Goal: Task Accomplishment & Management: Complete application form

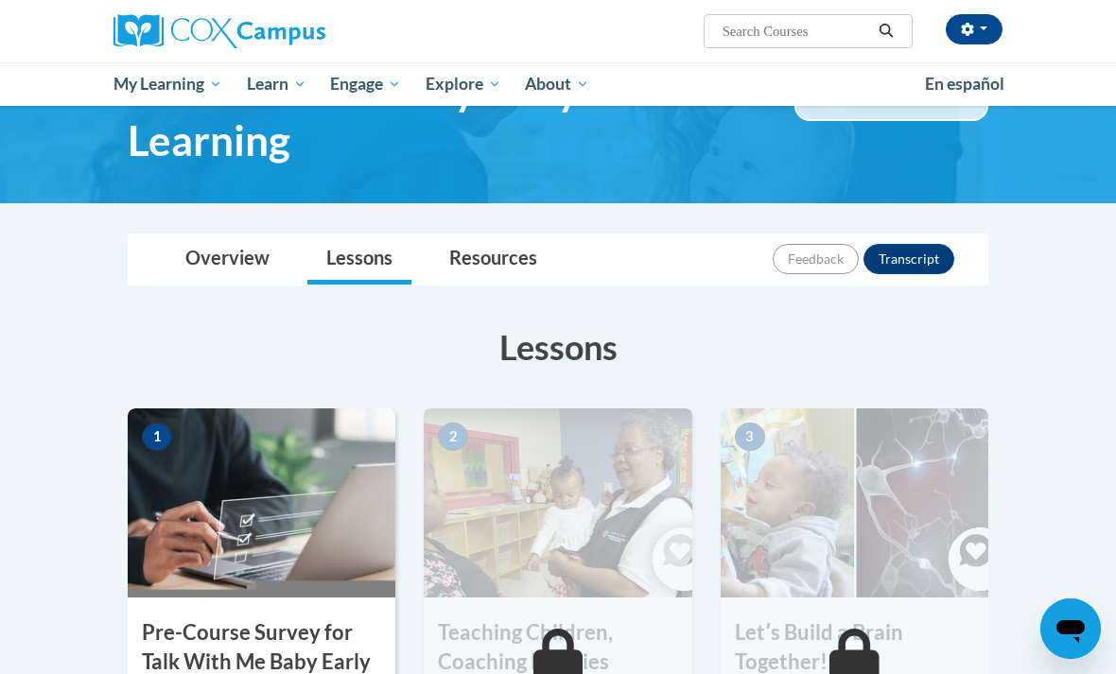
scroll to position [202, 0]
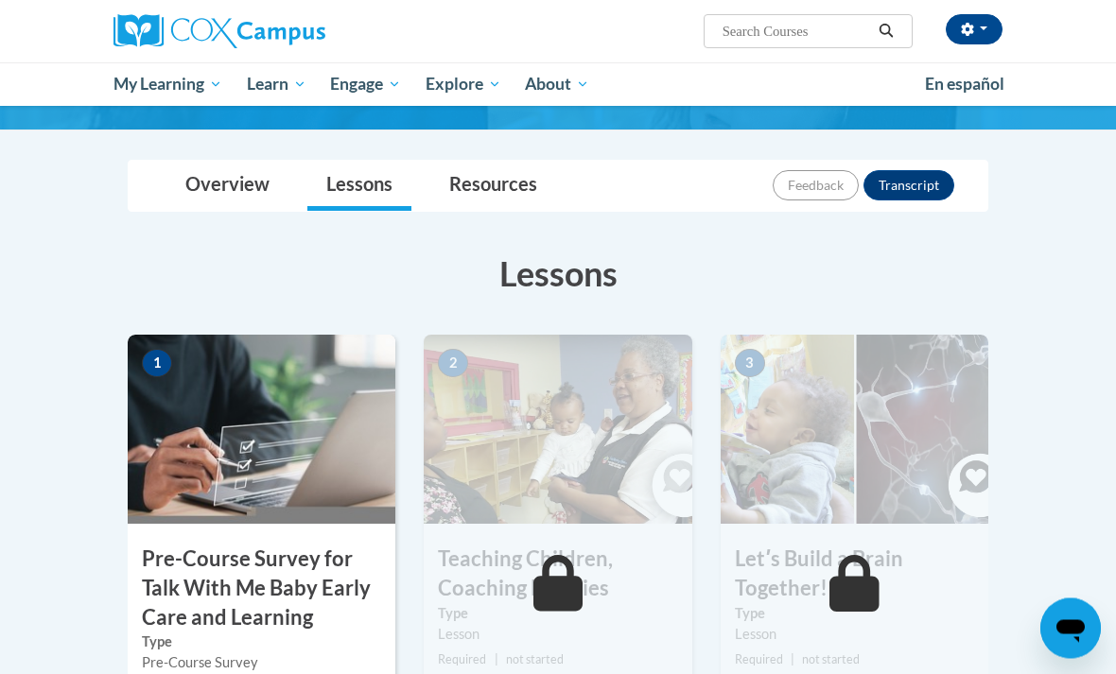
click at [347, 538] on div "1 Pre-Course Survey for Talk With Me Baby Early Care and Learning Type Pre-Cour…" at bounding box center [262, 568] width 268 height 464
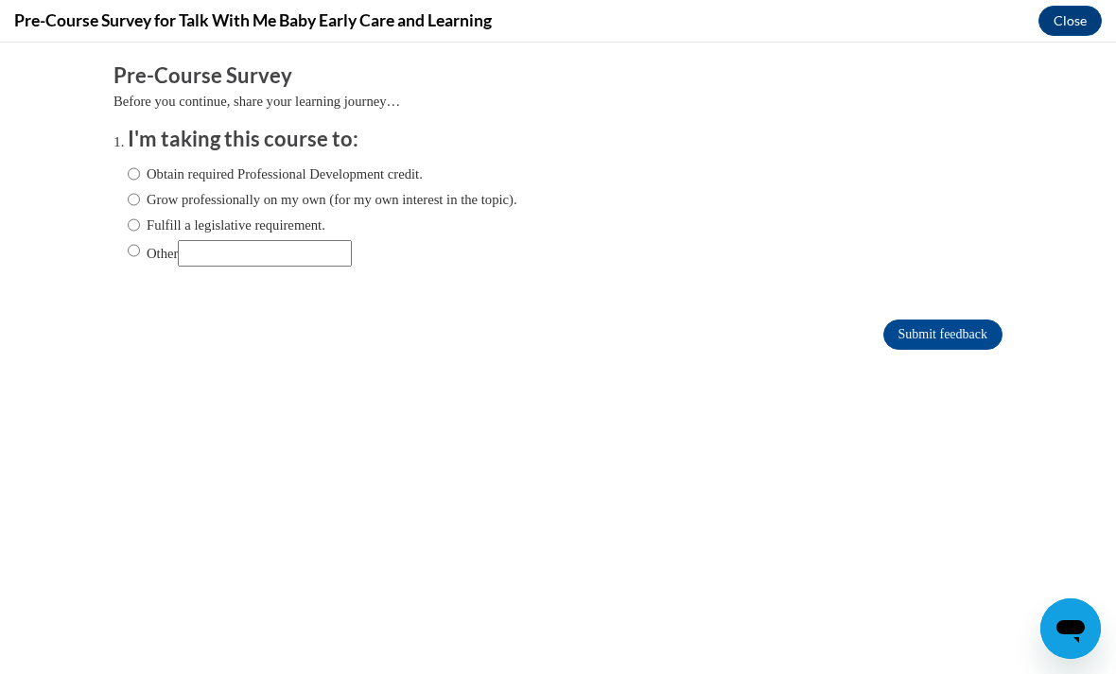
scroll to position [0, 0]
click at [131, 172] on input "Obtain required Professional Development credit." at bounding box center [134, 174] width 12 height 21
radio input "true"
click at [942, 339] on input "Submit feedback" at bounding box center [942, 335] width 119 height 30
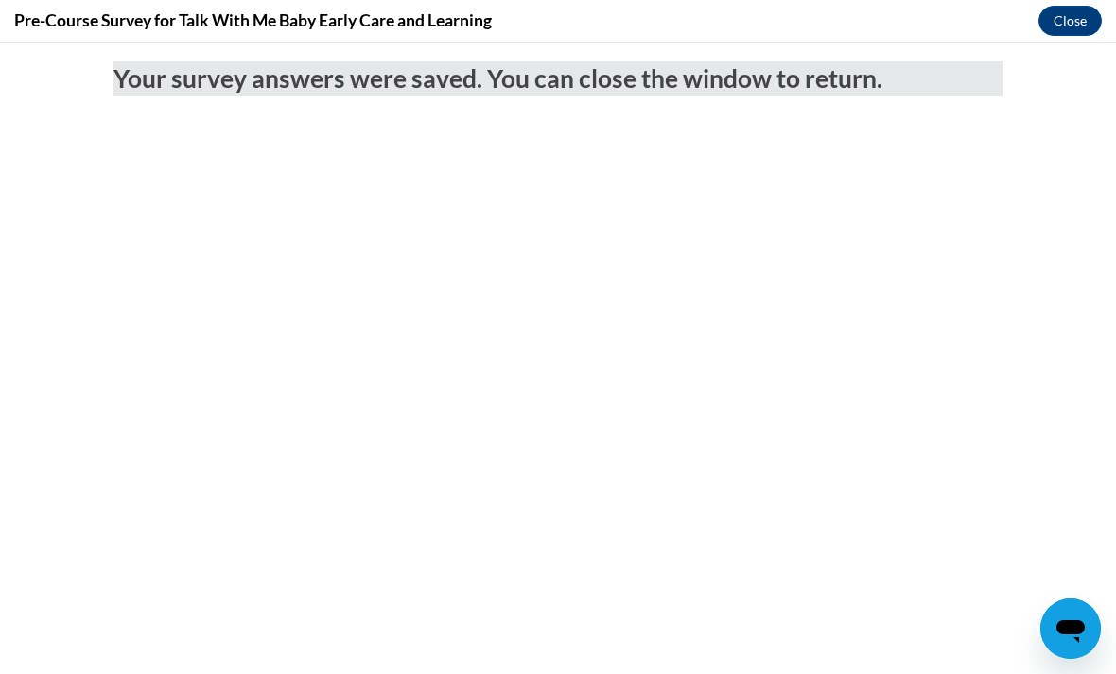
click at [1050, 11] on button "Close" at bounding box center [1069, 21] width 63 height 30
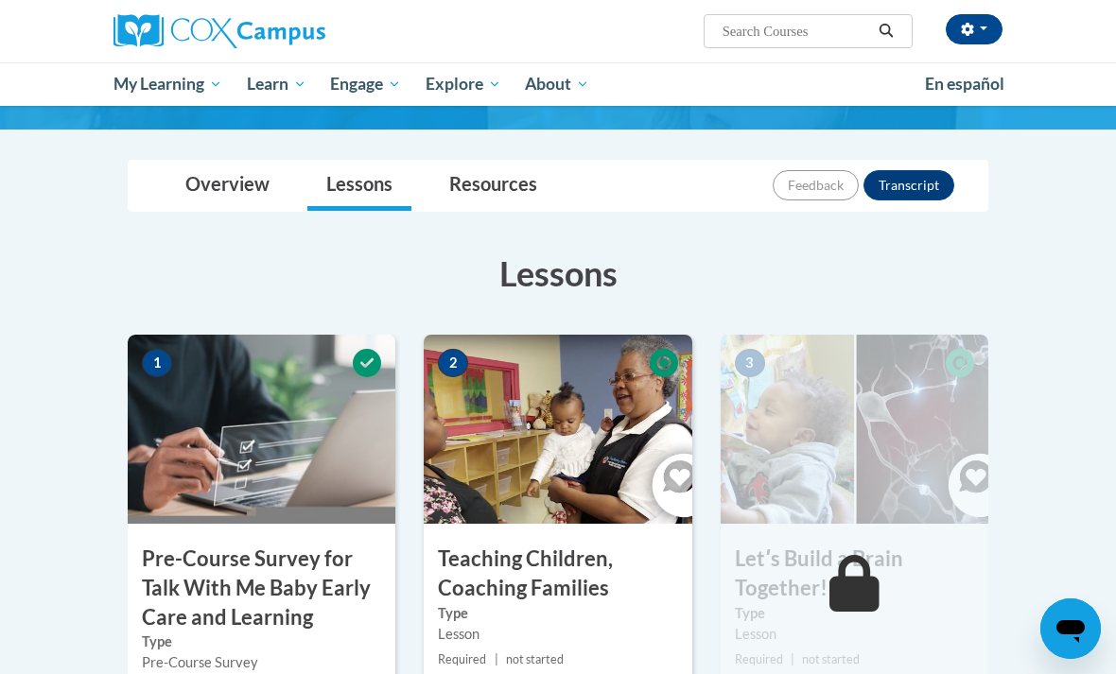
click at [562, 507] on img at bounding box center [558, 429] width 268 height 189
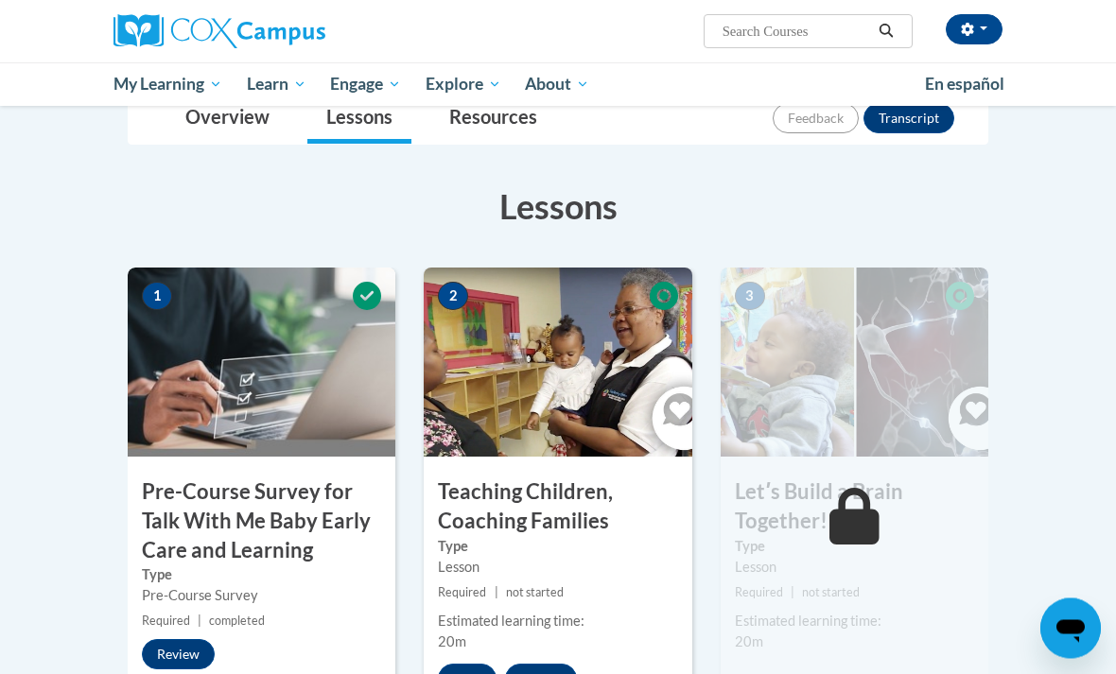
scroll to position [275, 0]
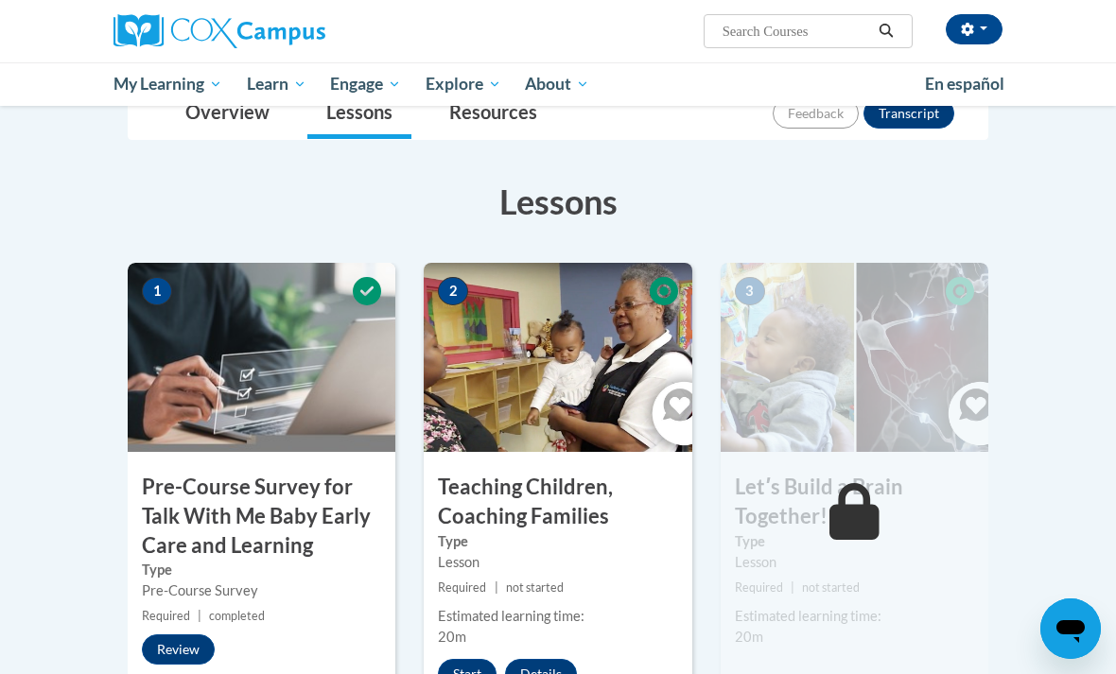
click at [469, 670] on button "Start" at bounding box center [467, 674] width 59 height 30
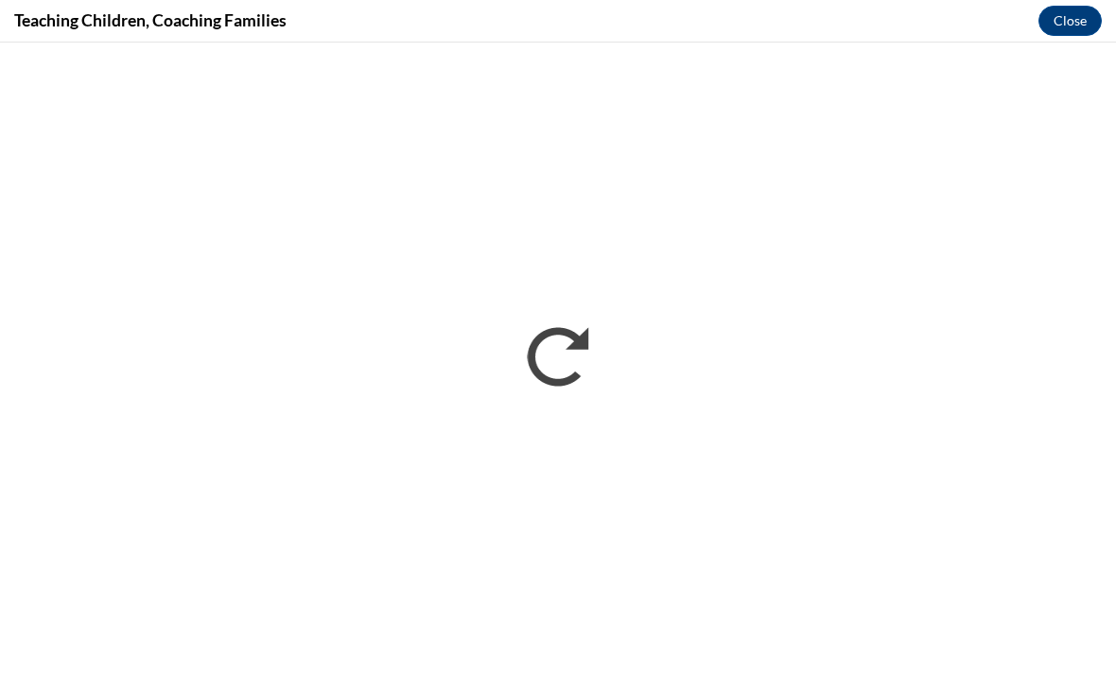
scroll to position [0, 0]
click at [1056, 21] on button "Close" at bounding box center [1069, 21] width 63 height 30
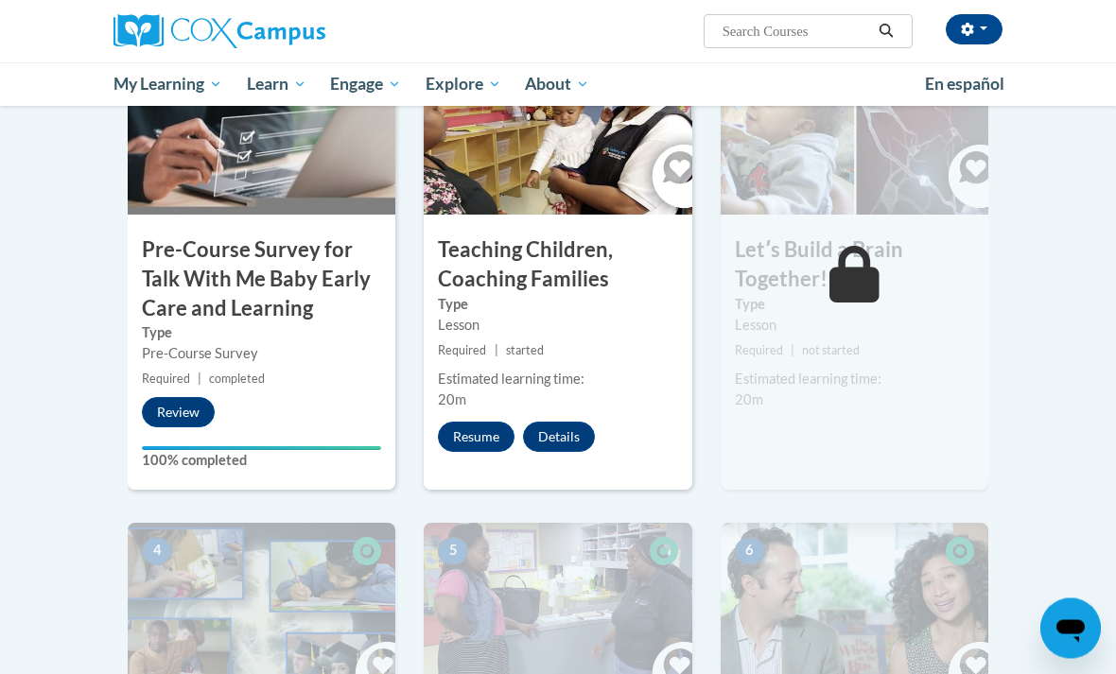
scroll to position [456, 0]
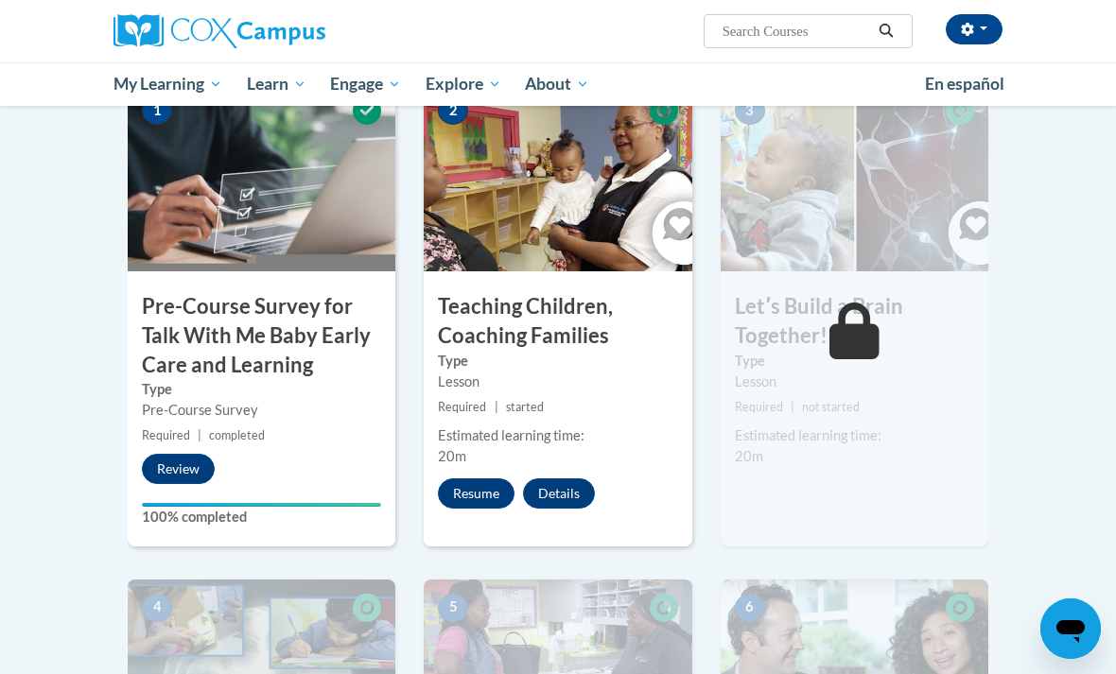
click at [483, 490] on button "Resume" at bounding box center [476, 493] width 77 height 30
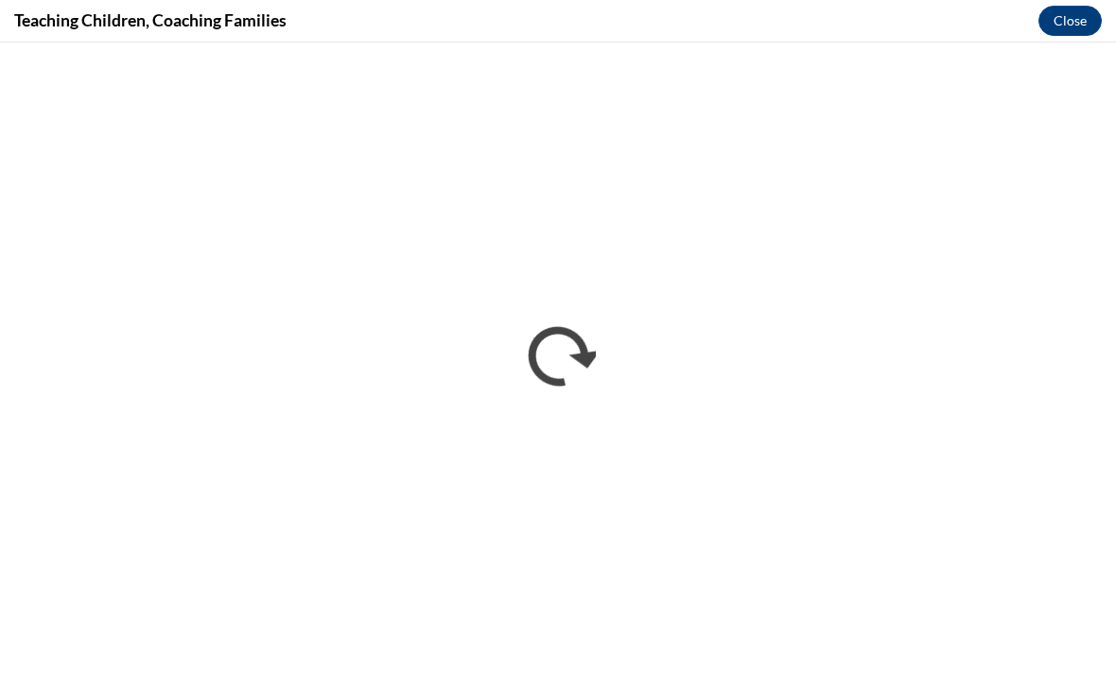
scroll to position [2160, 0]
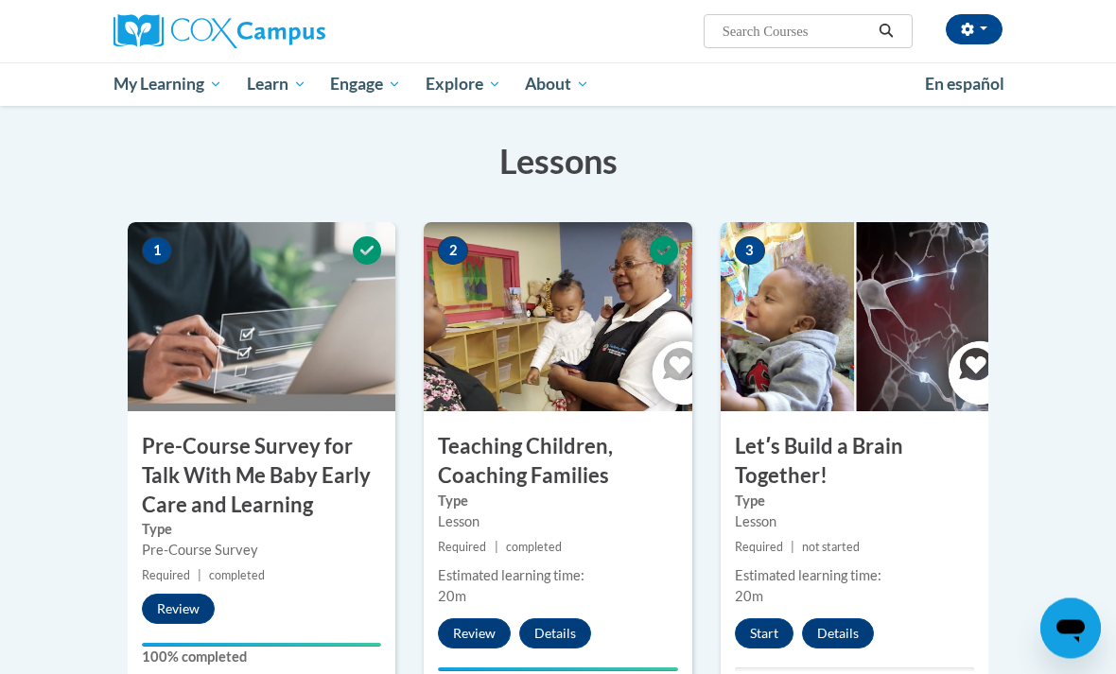
scroll to position [316, 0]
click at [757, 635] on button "Start" at bounding box center [764, 633] width 59 height 30
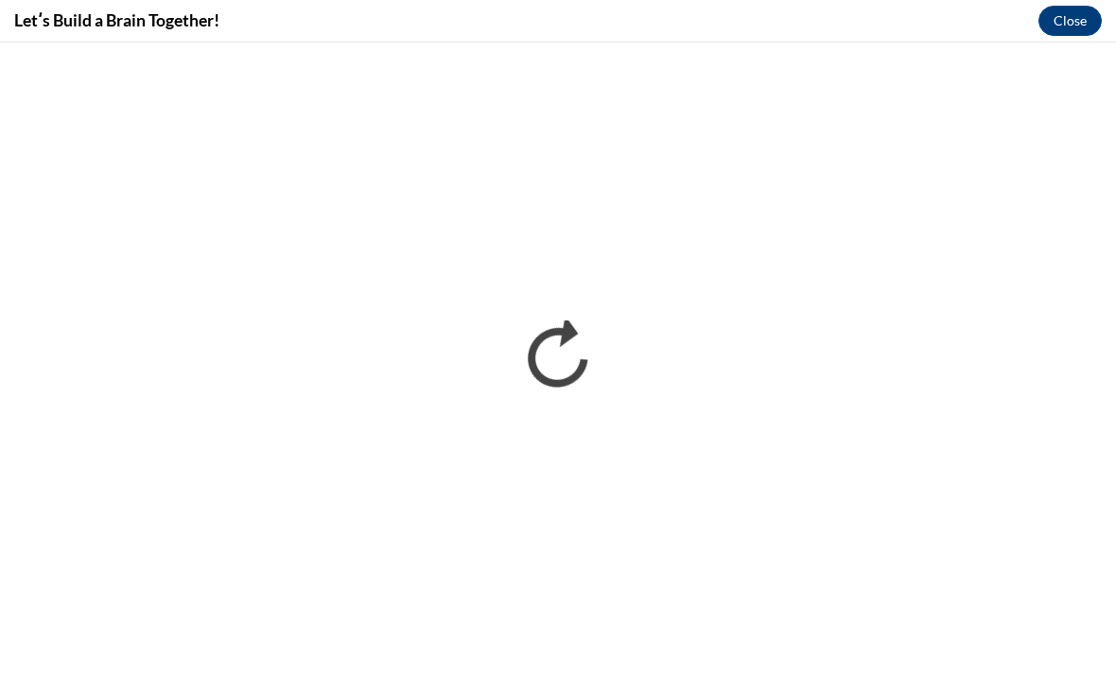
scroll to position [0, 0]
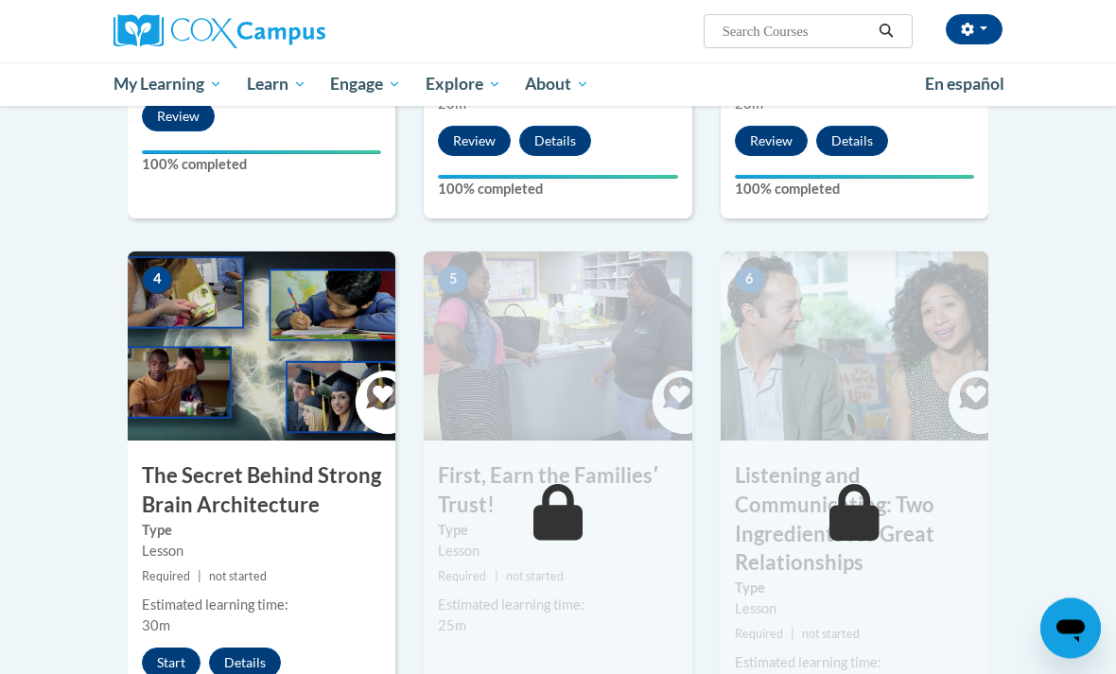
scroll to position [825, 0]
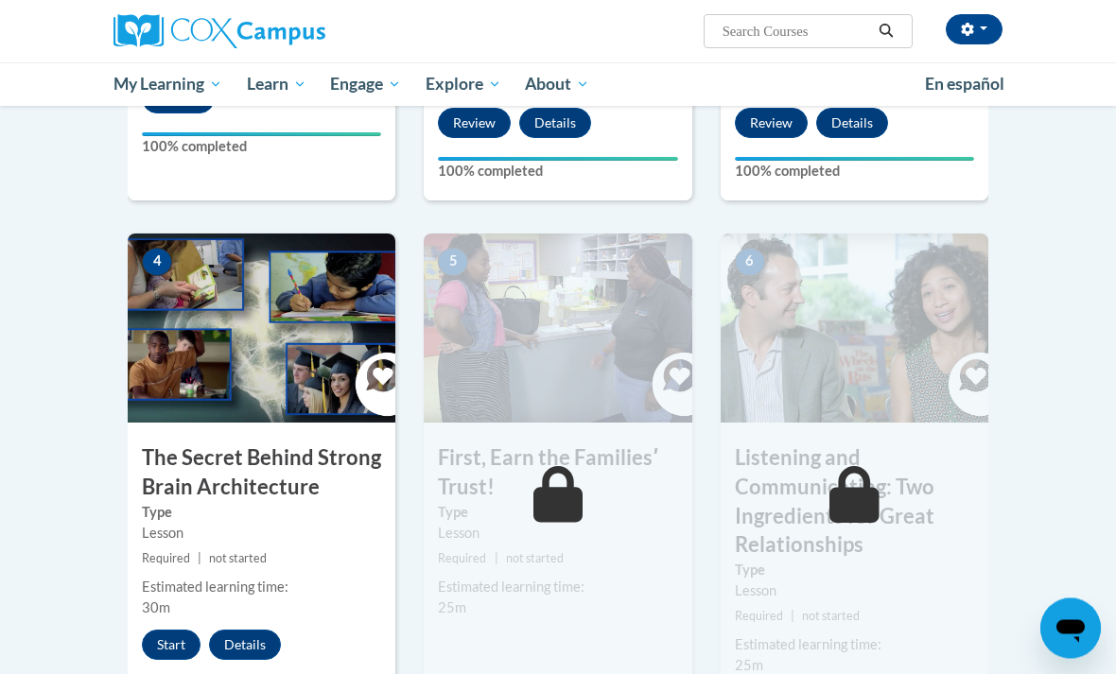
click at [173, 653] on button "Start" at bounding box center [171, 646] width 59 height 30
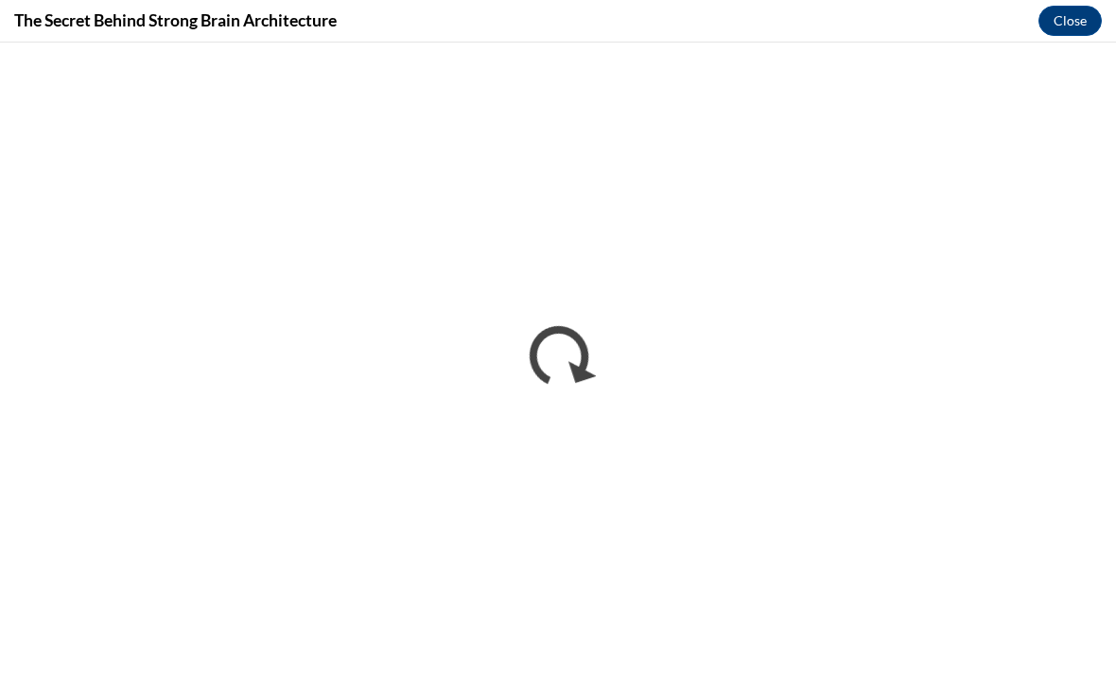
scroll to position [0, 0]
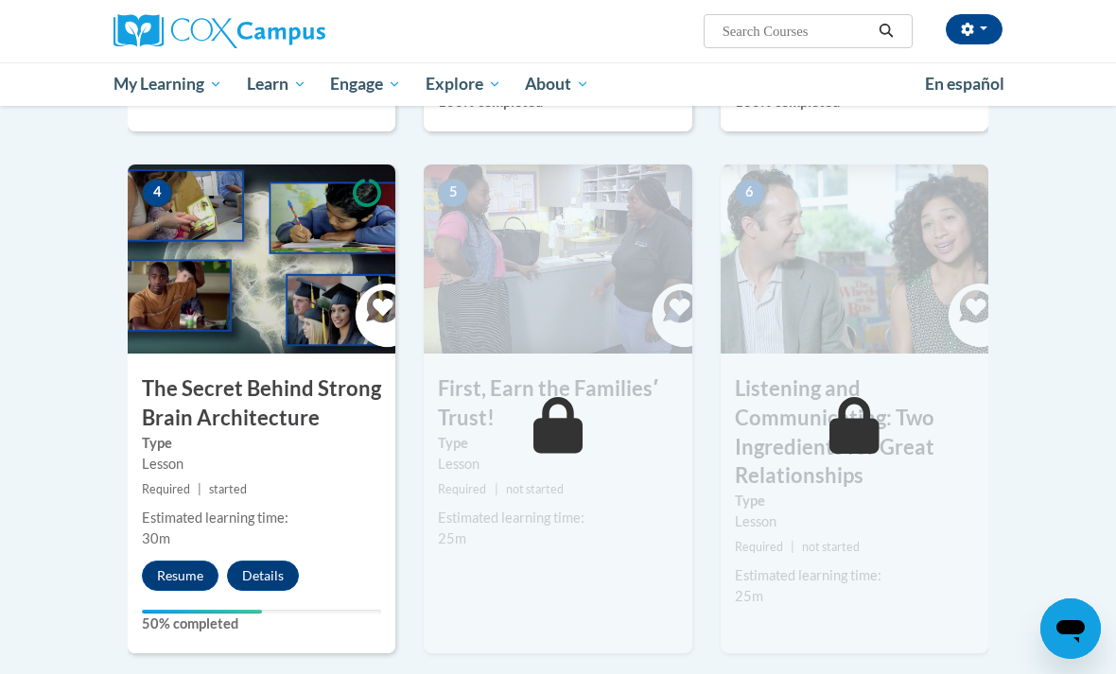
scroll to position [901, 0]
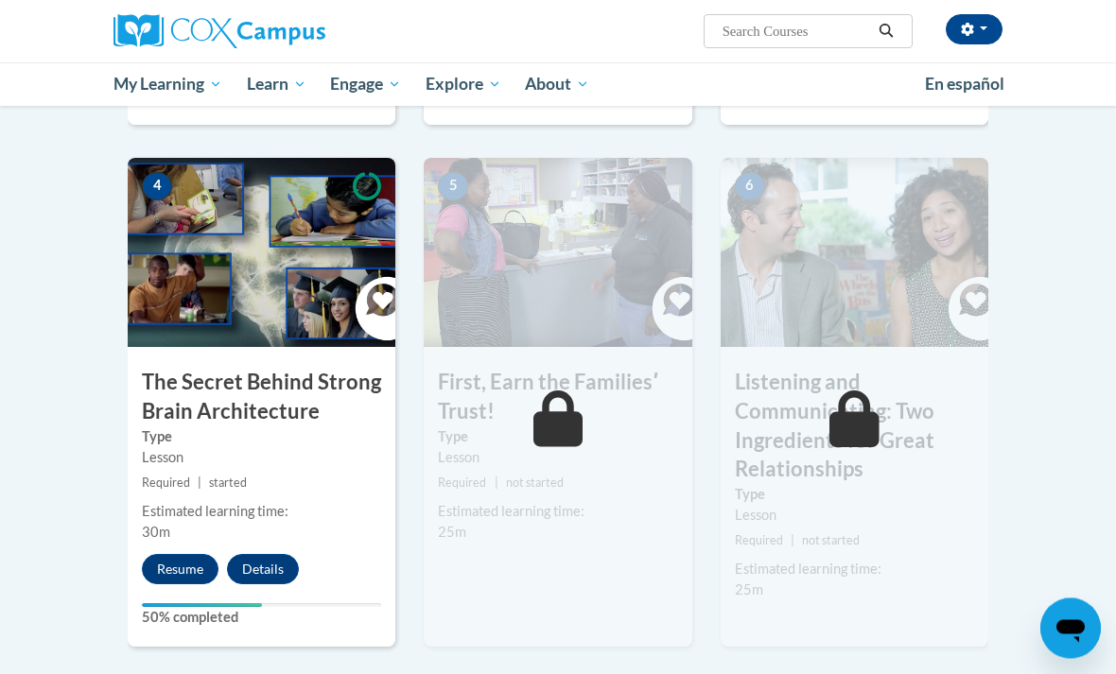
click at [174, 564] on button "Resume" at bounding box center [180, 570] width 77 height 30
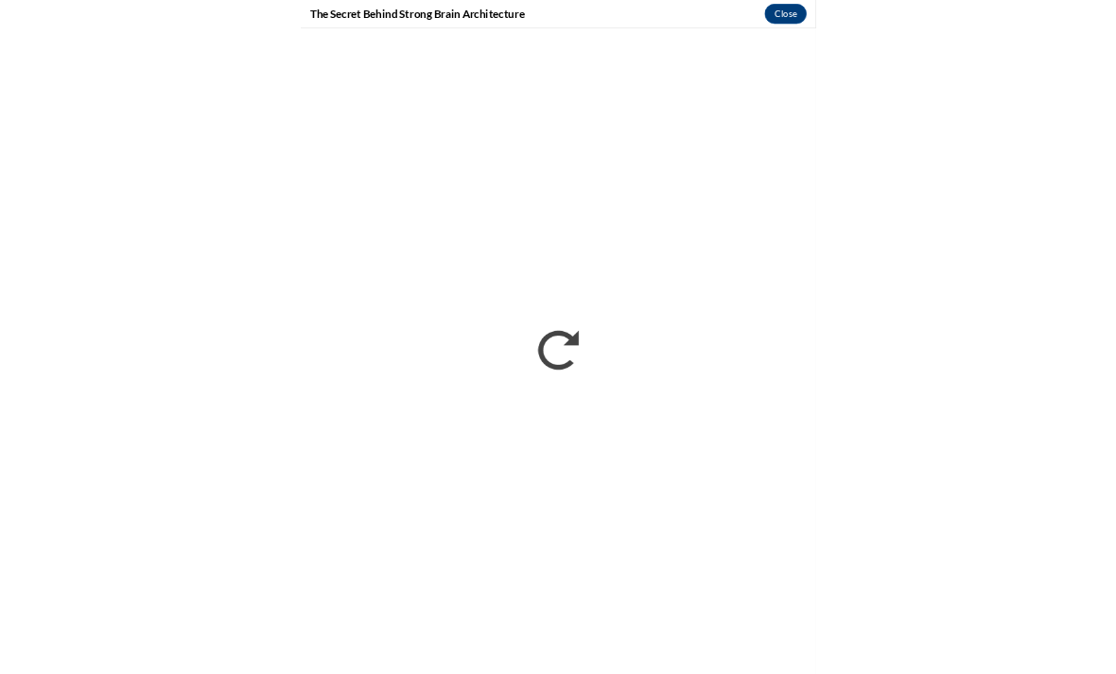
scroll to position [902, 0]
